Goal: Navigation & Orientation: Find specific page/section

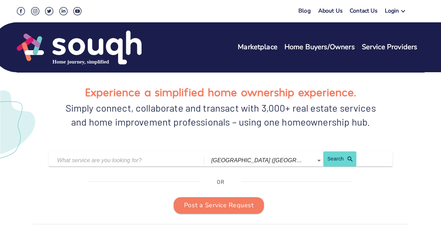
scroll to position [5, 0]
click at [252, 44] on link "Marketplace" at bounding box center [258, 47] width 40 height 10
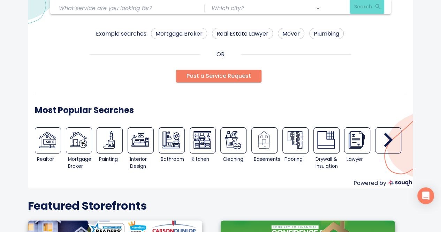
scroll to position [56, 0]
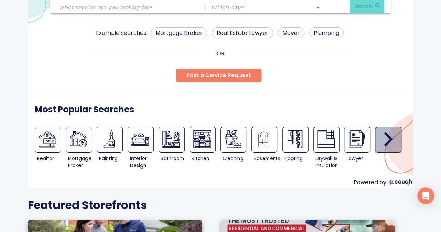
click at [384, 141] on icon "button" at bounding box center [387, 138] width 17 height 17
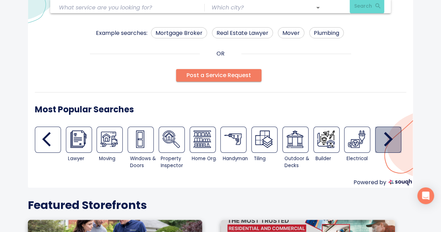
click at [388, 141] on icon "button" at bounding box center [387, 139] width 9 height 15
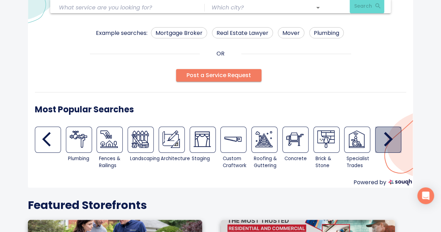
click at [388, 141] on icon "button" at bounding box center [387, 139] width 9 height 15
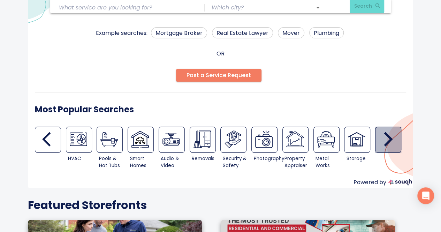
click at [388, 141] on icon "button" at bounding box center [387, 139] width 9 height 15
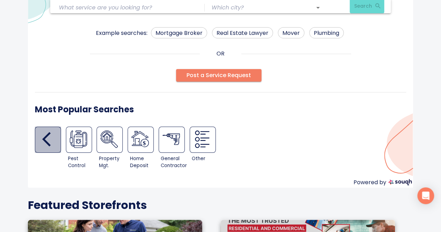
click at [48, 142] on icon "button" at bounding box center [50, 138] width 17 height 17
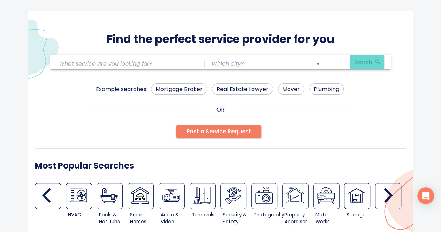
scroll to position [0, 0]
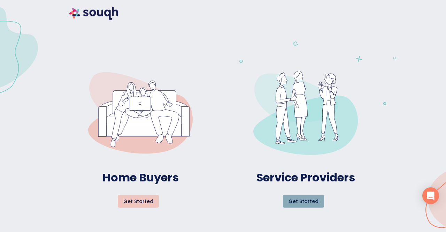
click at [306, 204] on span "Get started" at bounding box center [303, 201] width 30 height 9
